Goal: Information Seeking & Learning: Learn about a topic

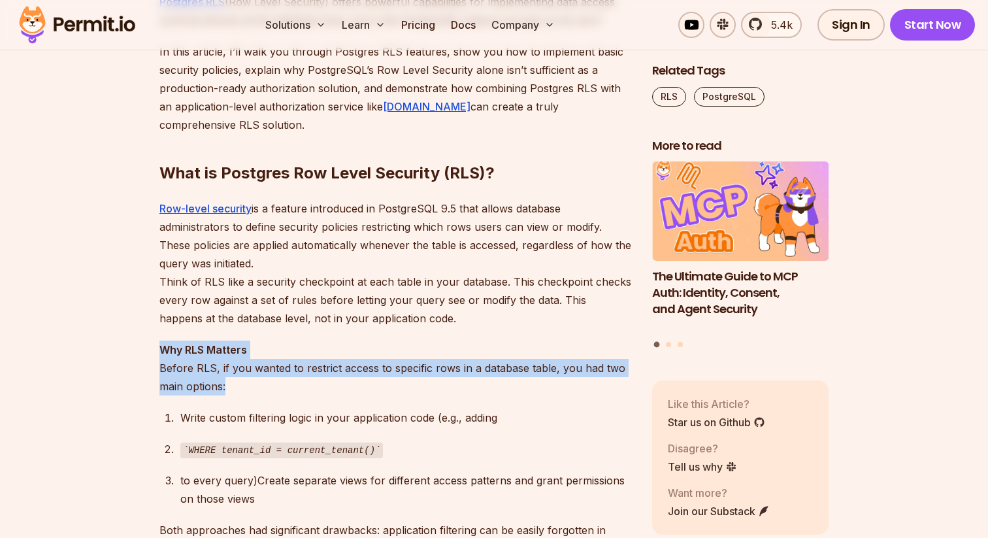
drag, startPoint x: 157, startPoint y: 345, endPoint x: 245, endPoint y: 390, distance: 99.0
click at [245, 390] on p "Why RLS Matters Before RLS, if you wanted to restrict access to specific rows i…" at bounding box center [395, 367] width 472 height 55
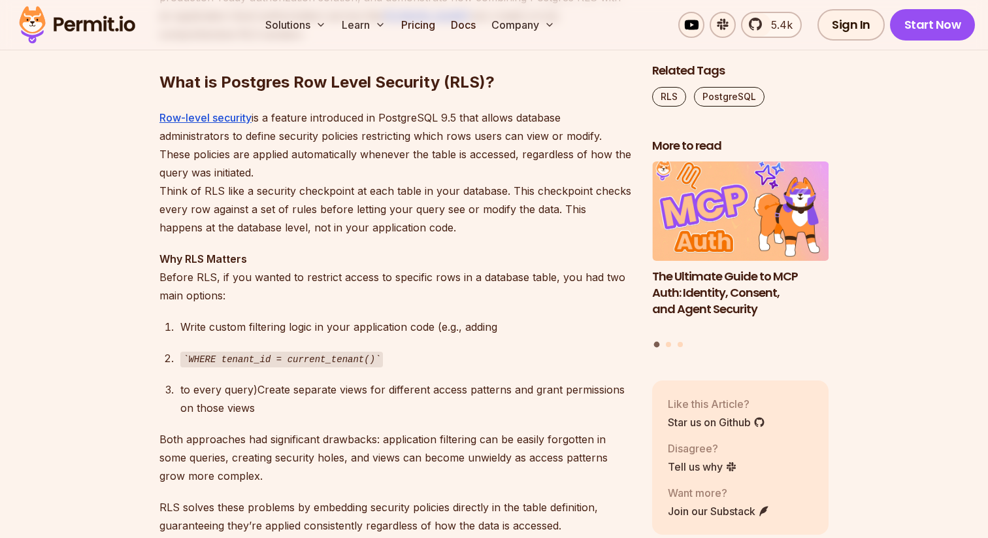
scroll to position [989, 0]
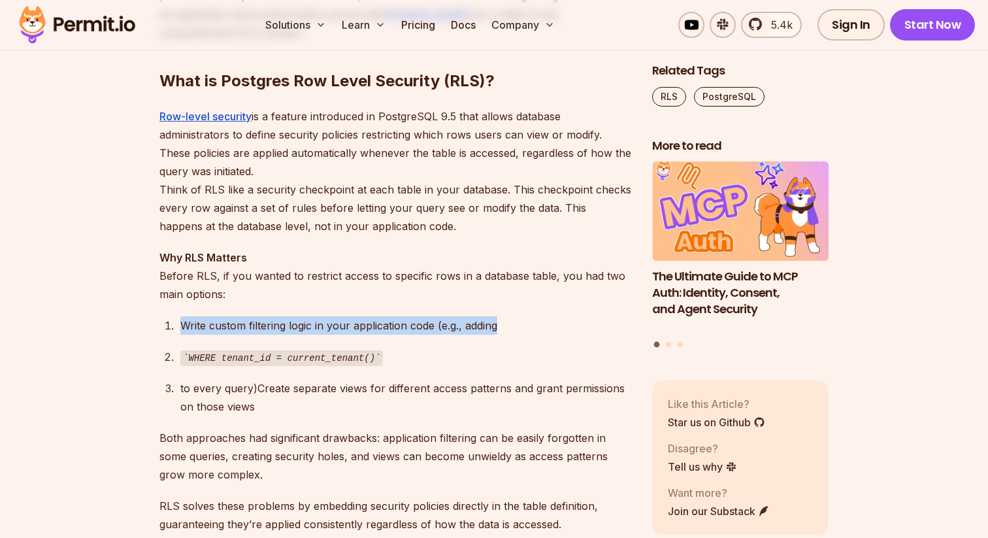
drag, startPoint x: 184, startPoint y: 323, endPoint x: 514, endPoint y: 326, distance: 330.5
click at [514, 326] on div "Write custom filtering logic in your application code (e.g., adding" at bounding box center [405, 325] width 451 height 18
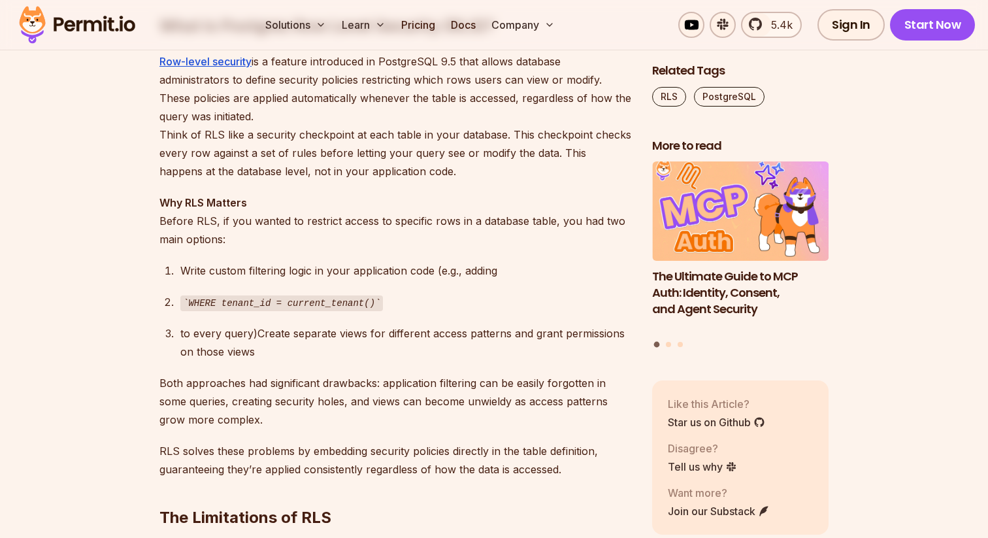
scroll to position [1079, 0]
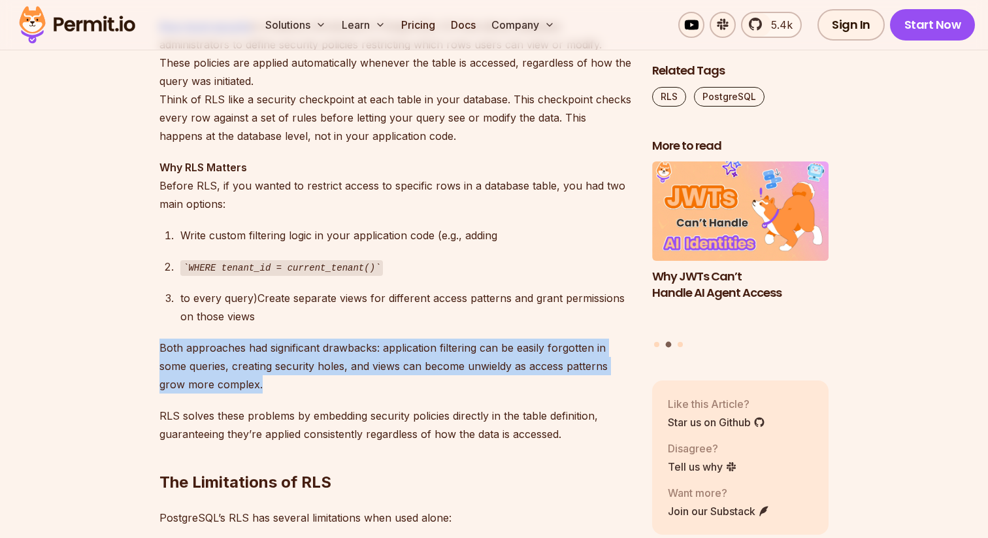
drag, startPoint x: 160, startPoint y: 343, endPoint x: 404, endPoint y: 392, distance: 249.2
click at [404, 392] on p "Both approaches had significant drawbacks: application filtering can be easily …" at bounding box center [395, 365] width 472 height 55
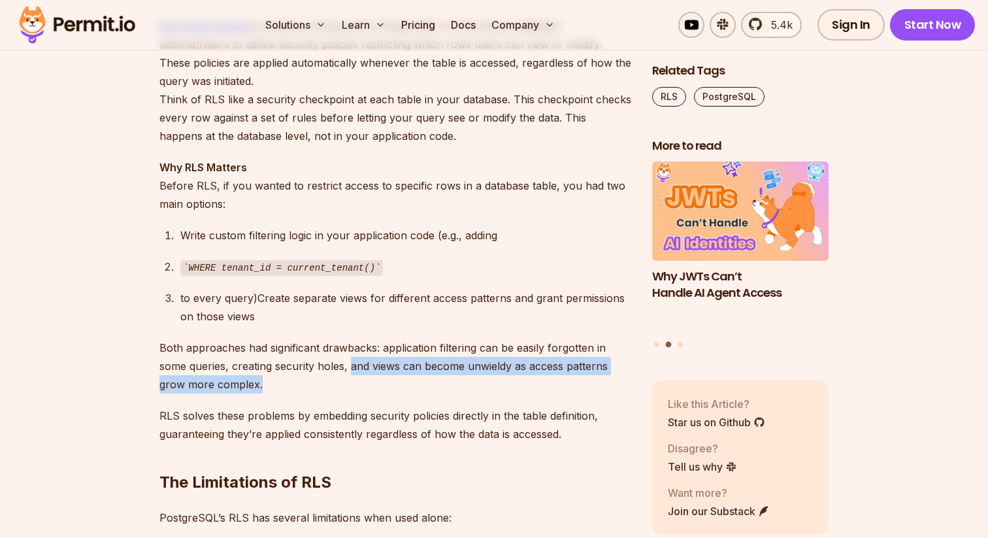
drag, startPoint x: 349, startPoint y: 364, endPoint x: 441, endPoint y: 381, distance: 93.0
click at [442, 381] on p "Both approaches had significant drawbacks: application filtering can be easily …" at bounding box center [395, 365] width 472 height 55
click at [441, 381] on p "Both approaches had significant drawbacks: application filtering can be easily …" at bounding box center [395, 365] width 472 height 55
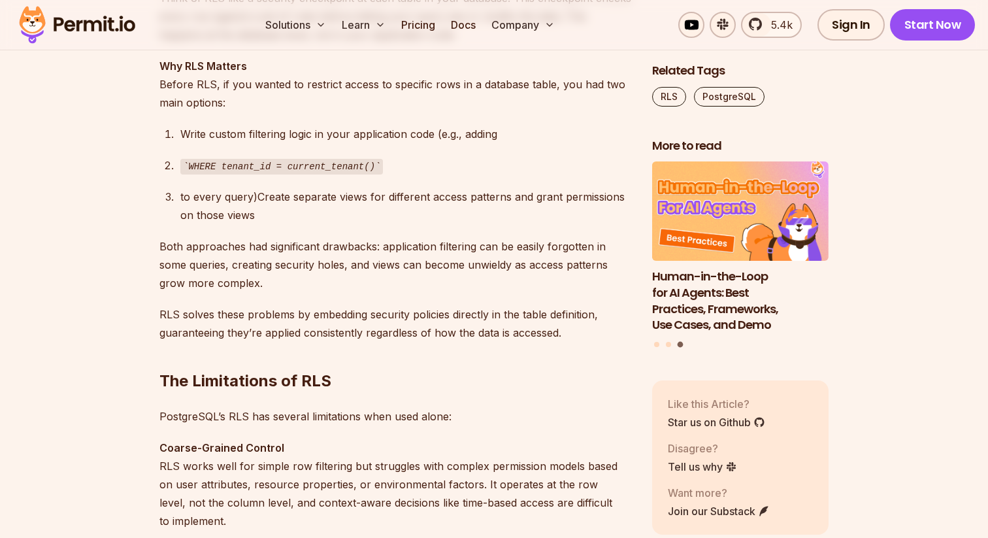
scroll to position [1184, 0]
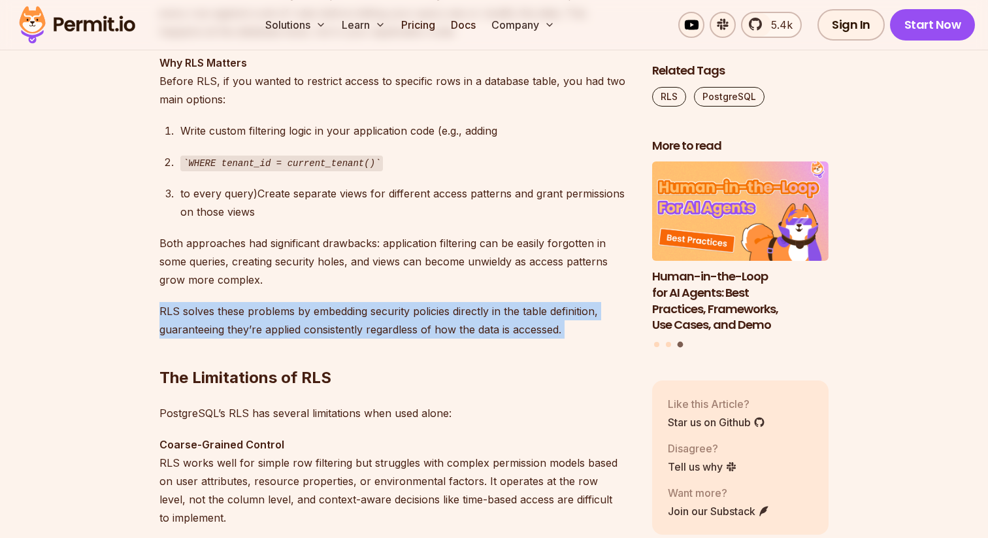
drag, startPoint x: 159, startPoint y: 310, endPoint x: 528, endPoint y: 353, distance: 371.6
click at [528, 353] on h2 "The Limitations of RLS" at bounding box center [395, 351] width 472 height 73
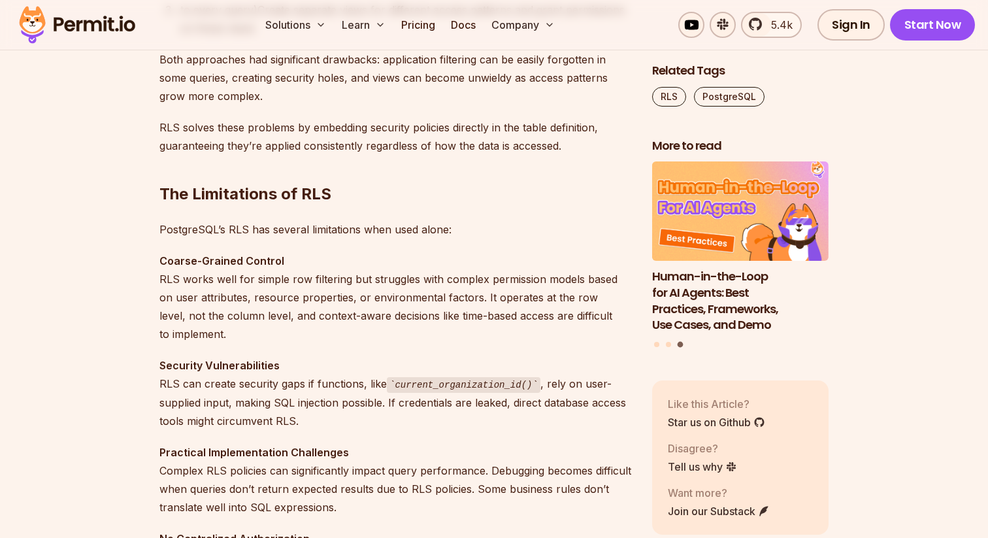
scroll to position [1375, 0]
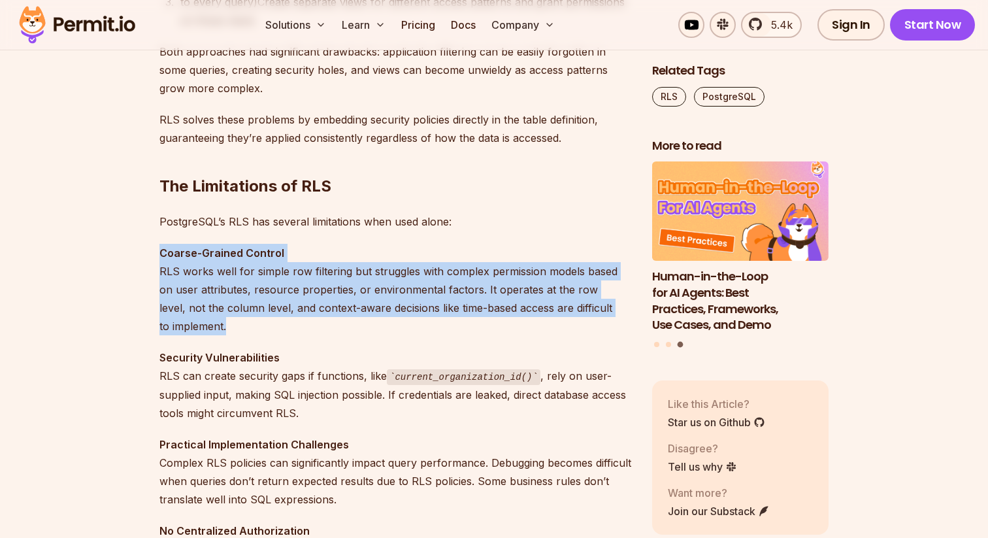
drag, startPoint x: 161, startPoint y: 250, endPoint x: 292, endPoint y: 327, distance: 151.9
click at [292, 327] on p "Coarse-Grained Control RLS works well for simple row filtering but struggles wi…" at bounding box center [395, 289] width 472 height 91
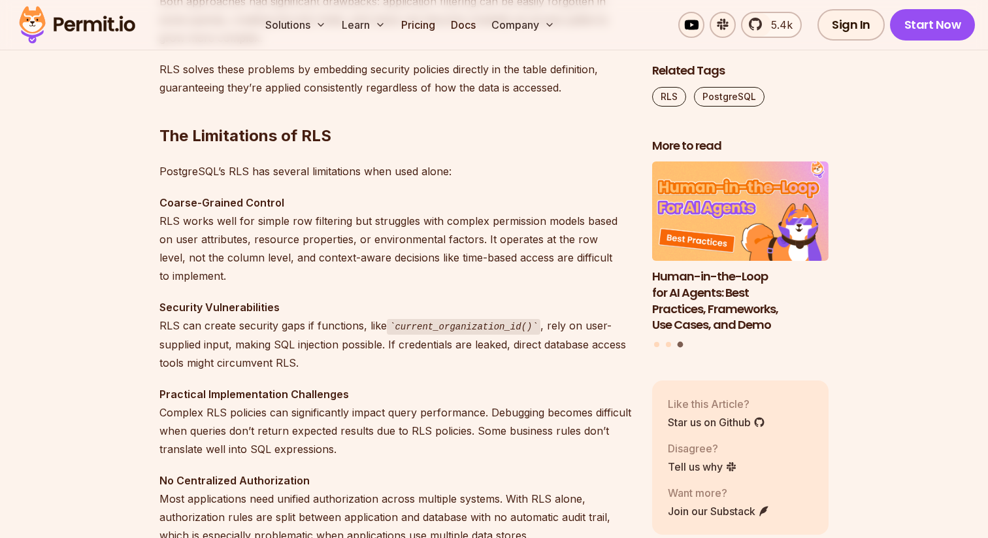
scroll to position [1430, 0]
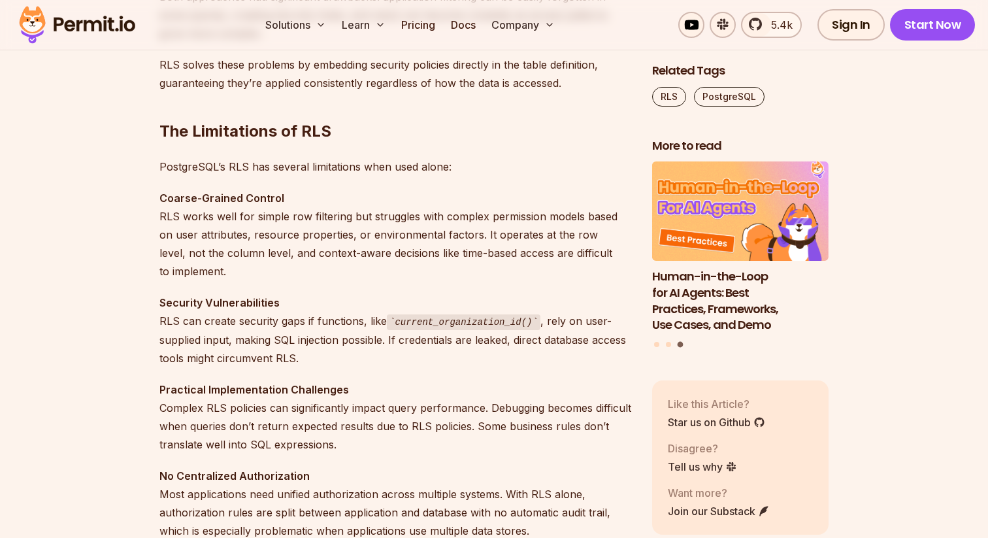
drag, startPoint x: 159, startPoint y: 302, endPoint x: 333, endPoint y: 363, distance: 184.1
click at [333, 363] on p "Security Vulnerabilities RLS can create security gaps if functions, like curren…" at bounding box center [395, 330] width 472 height 74
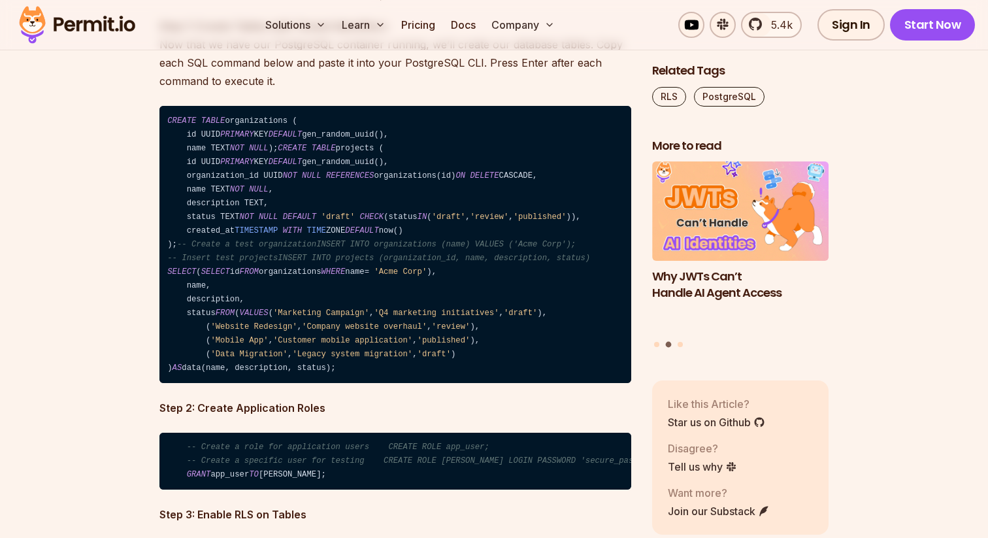
scroll to position [2934, 0]
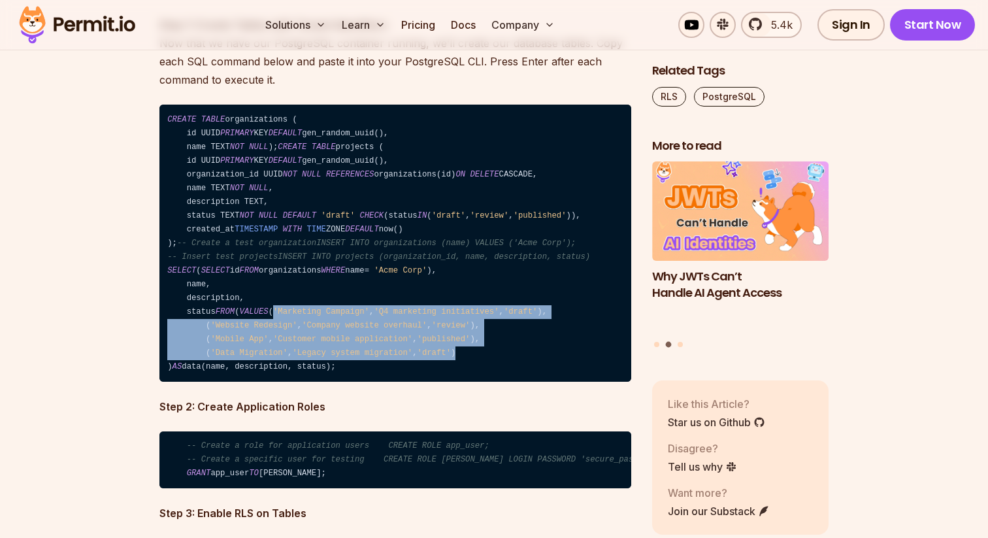
drag, startPoint x: 209, startPoint y: 391, endPoint x: 478, endPoint y: 434, distance: 272.6
click at [478, 381] on code "CREATE TABLE organizations ( id UUID PRIMARY KEY DEFAULT gen_random_uuid(), nam…" at bounding box center [395, 243] width 472 height 277
click at [477, 381] on code "CREATE TABLE organizations ( id UUID PRIMARY KEY DEFAULT gen_random_uuid(), nam…" at bounding box center [395, 243] width 472 height 277
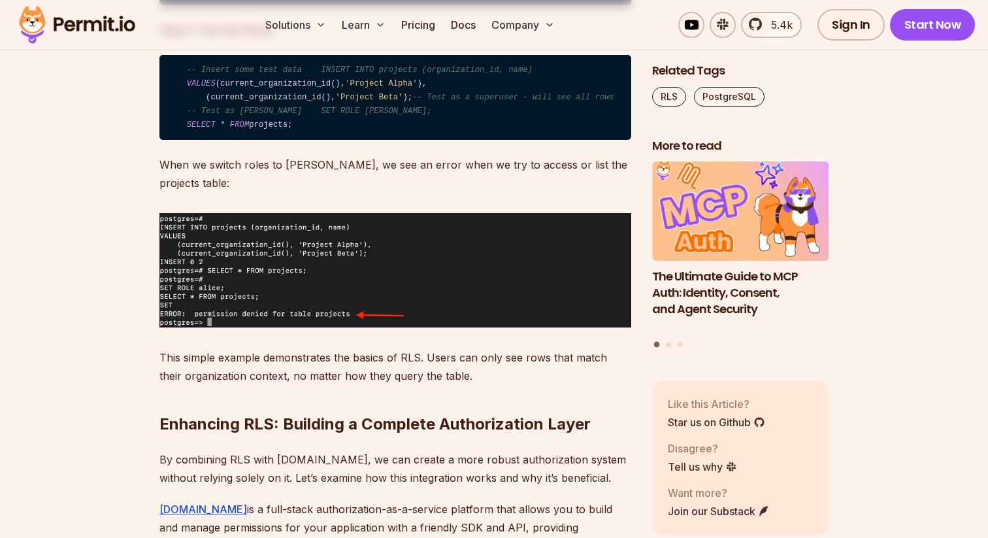
scroll to position [3663, 0]
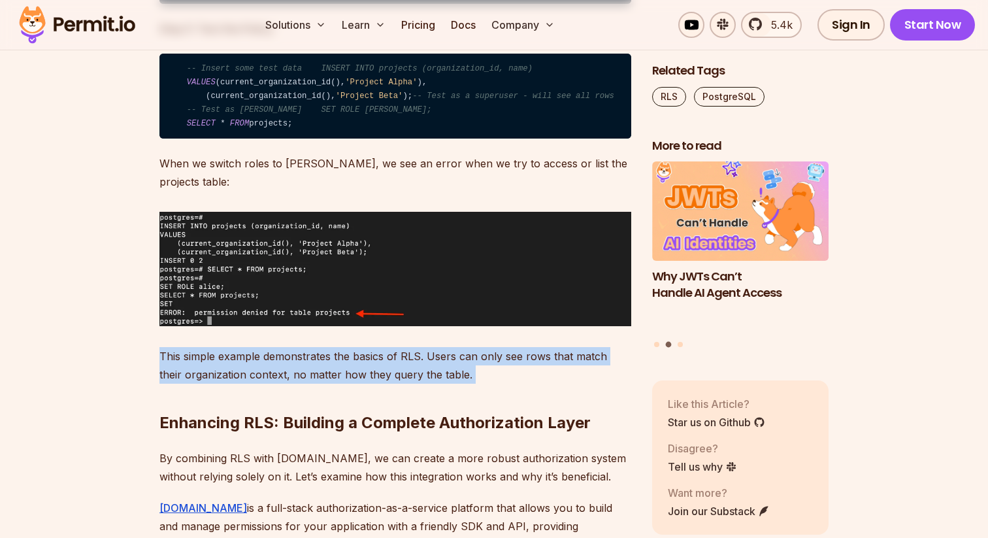
drag, startPoint x: 158, startPoint y: 462, endPoint x: 473, endPoint y: 489, distance: 316.0
click at [473, 433] on h2 "Enhancing RLS: Building a Complete Authorization Layer" at bounding box center [395, 396] width 472 height 73
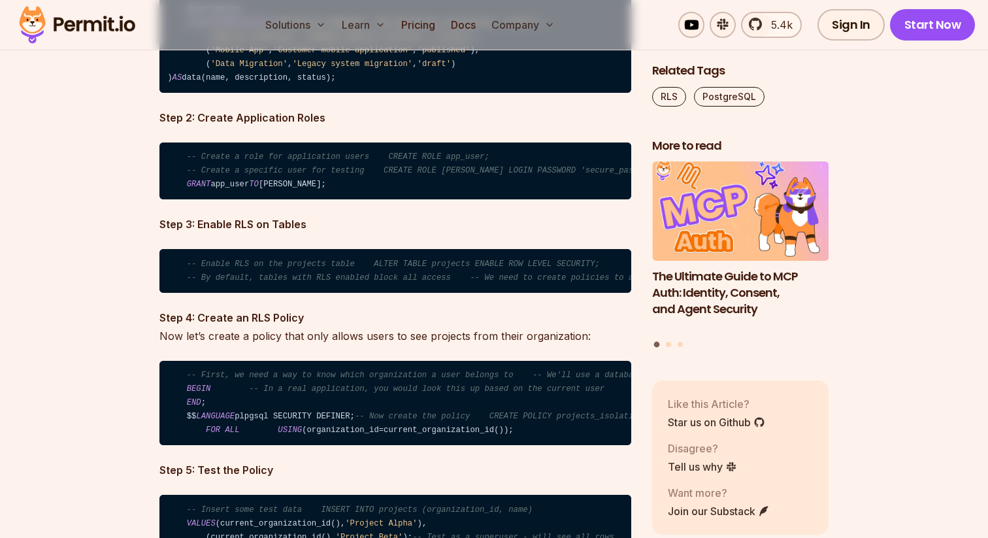
scroll to position [3226, 0]
